Goal: Check status: Check status

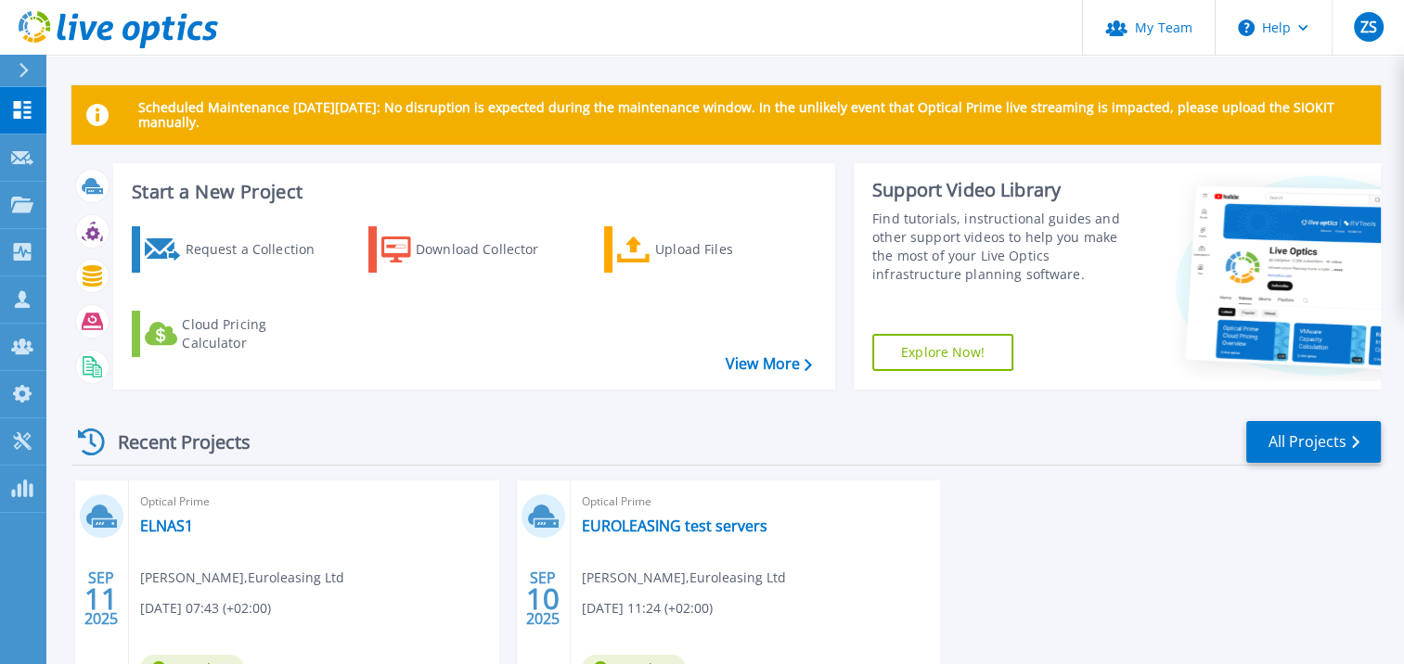
scroll to position [163, 0]
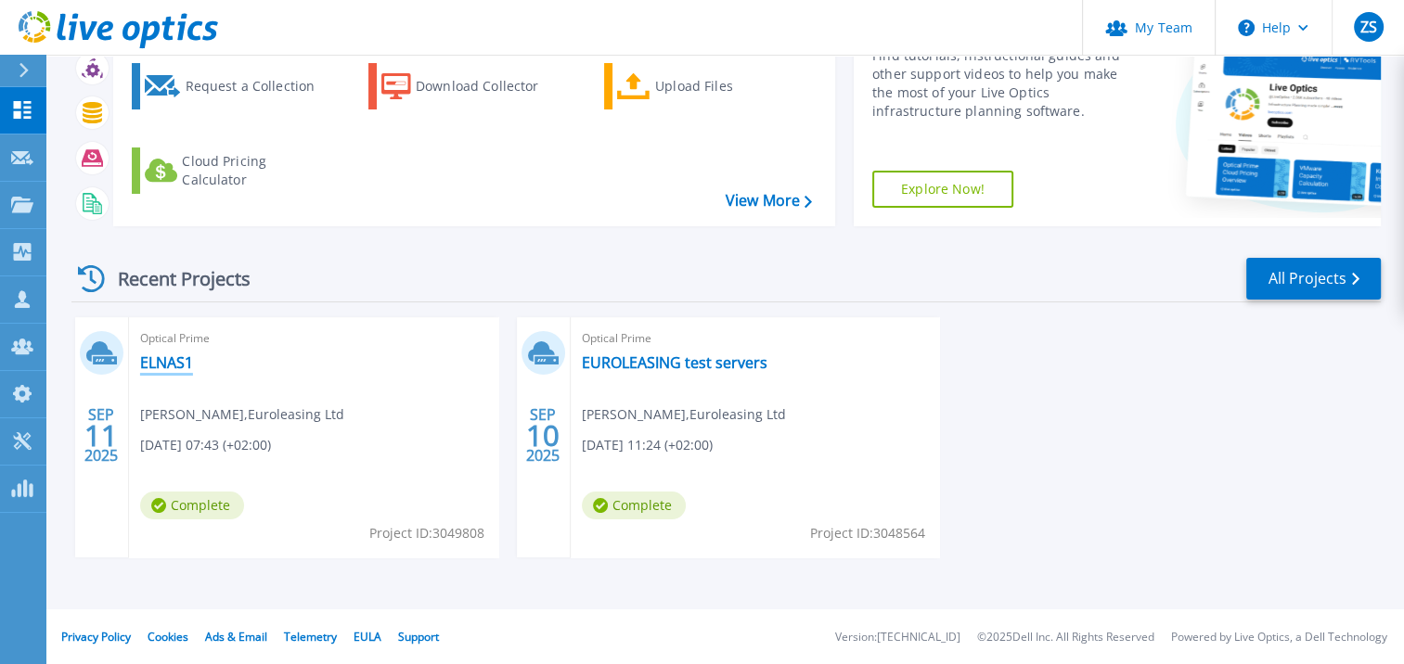
click at [150, 358] on link "ELNAS1" at bounding box center [166, 362] width 53 height 19
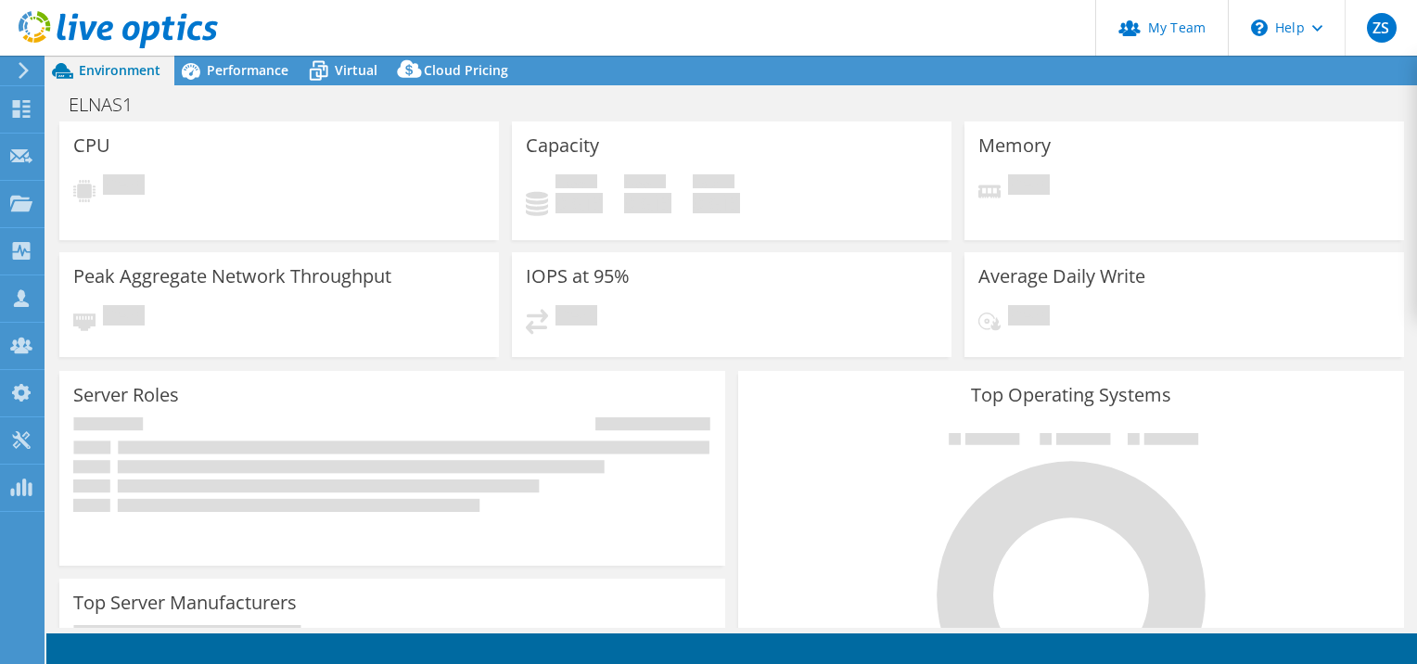
select select "USD"
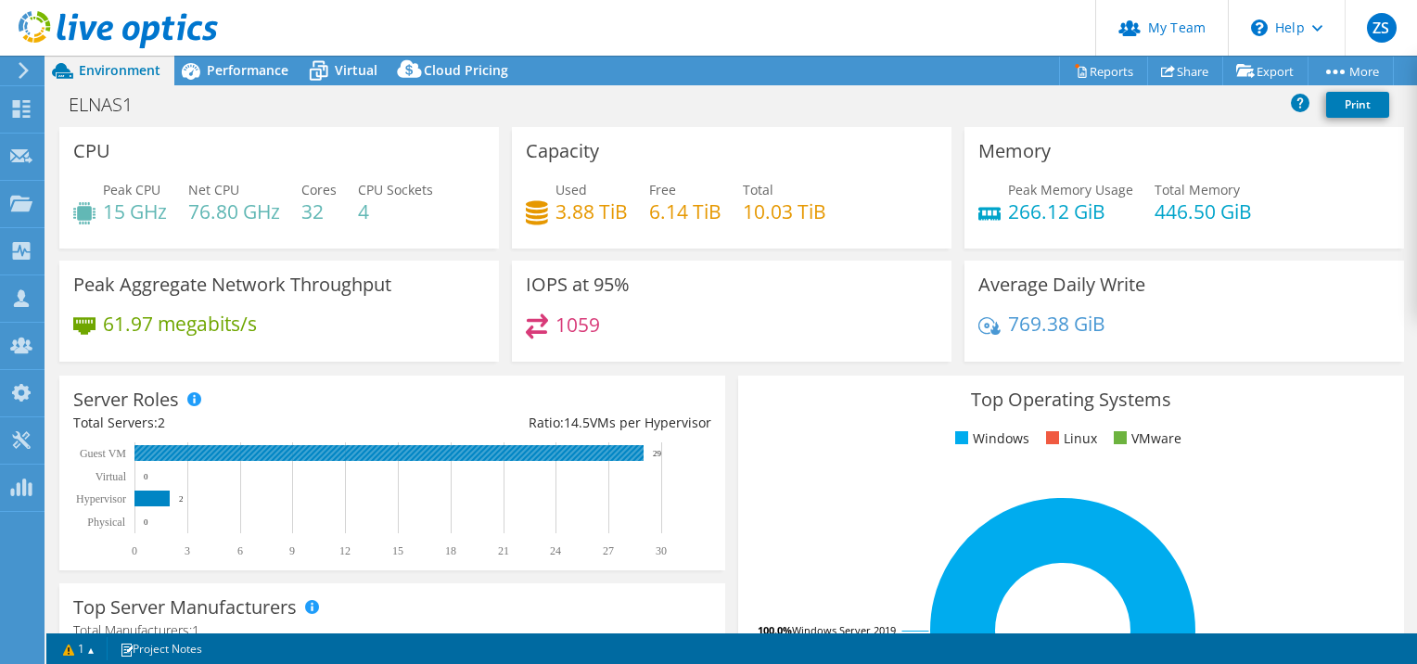
click at [153, 445] on rect at bounding box center [389, 453] width 509 height 16
click at [199, 454] on rect at bounding box center [389, 453] width 509 height 16
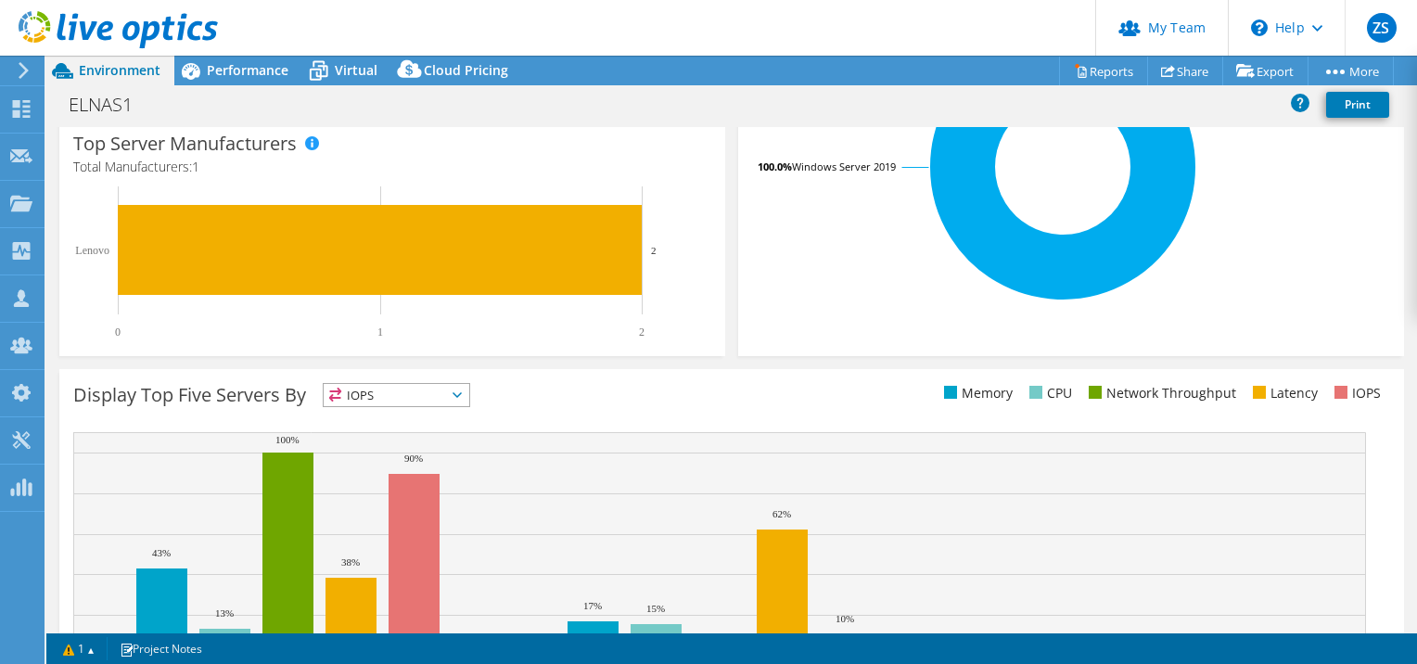
scroll to position [573, 0]
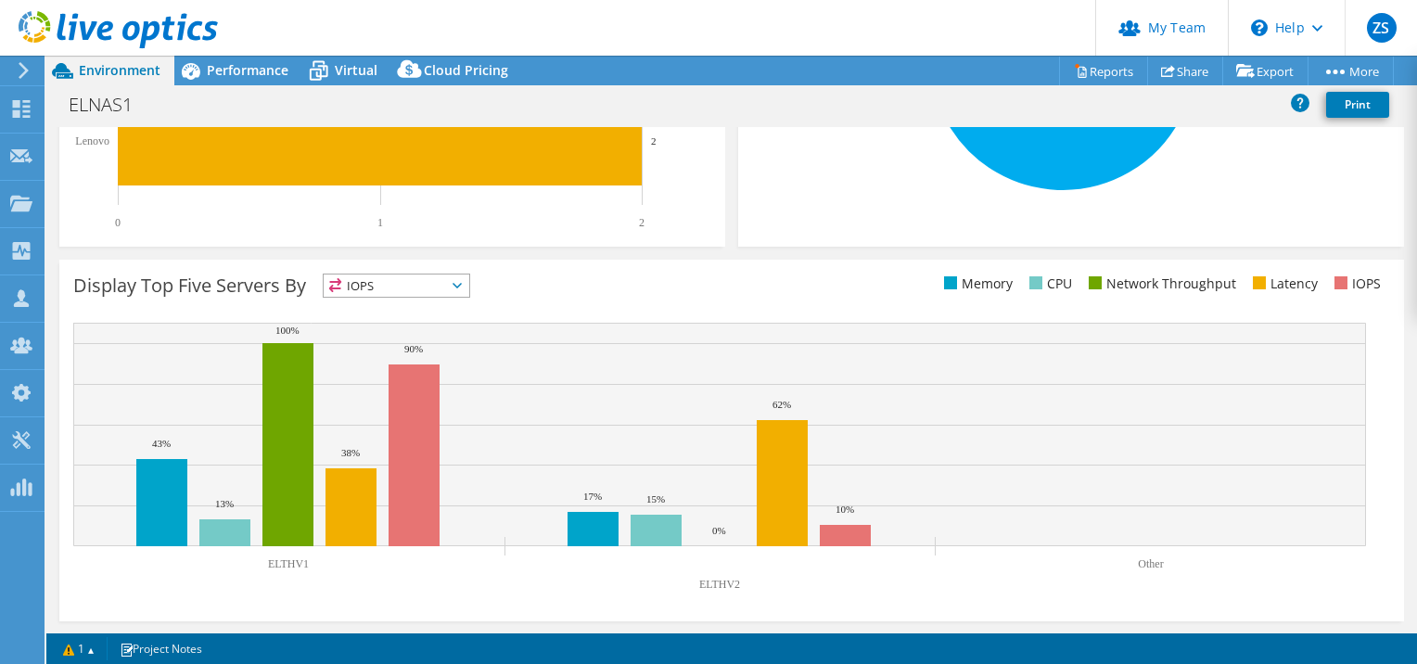
click at [462, 283] on icon at bounding box center [457, 286] width 9 height 6
click at [765, 291] on ul "Memory CPU Network Throughput Latency IOPS" at bounding box center [1061, 284] width 659 height 21
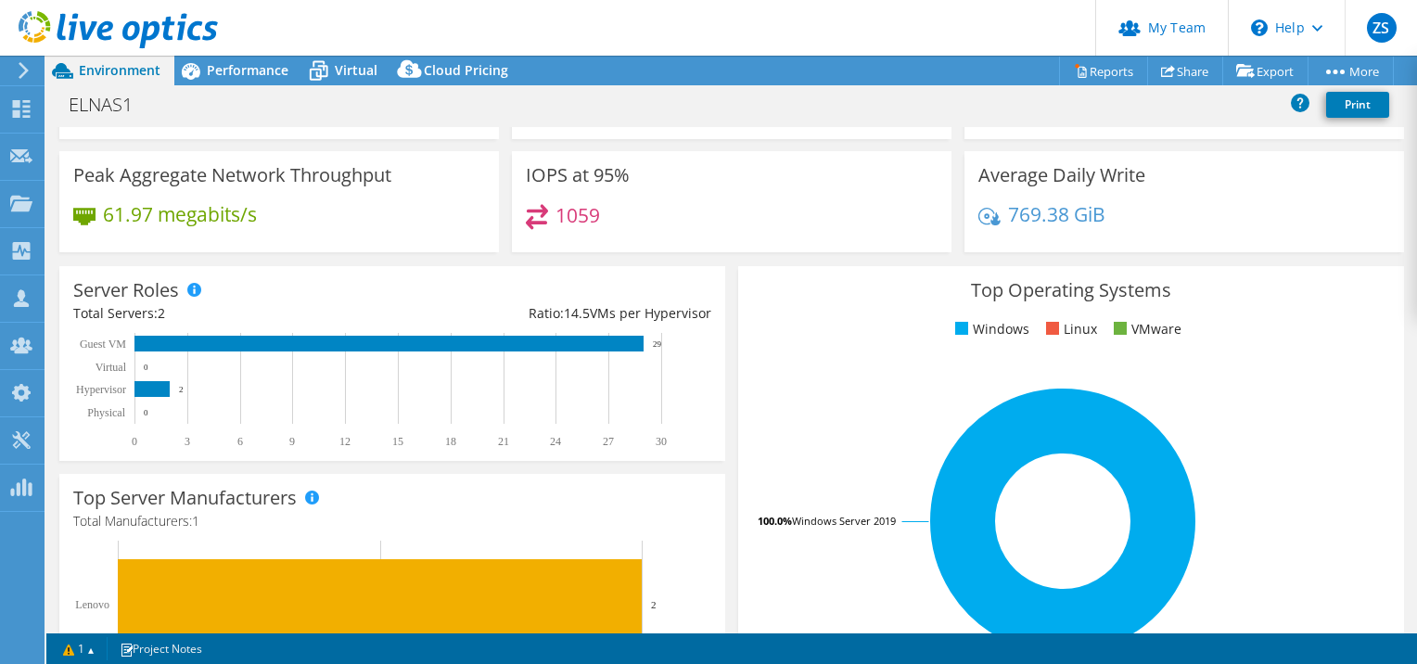
scroll to position [0, 0]
